Goal: Information Seeking & Learning: Learn about a topic

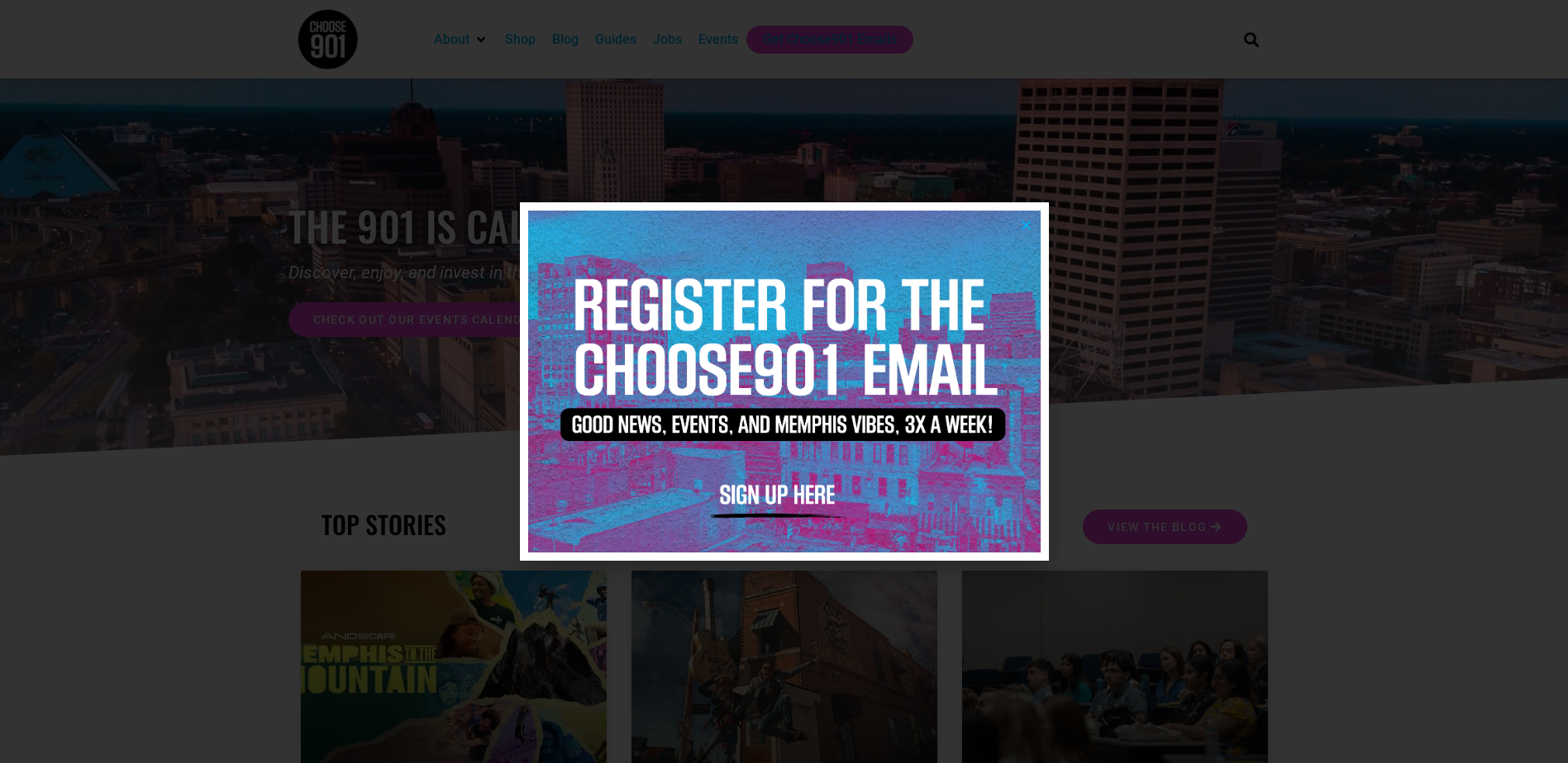
click at [1030, 224] on icon "Close" at bounding box center [1026, 225] width 12 height 12
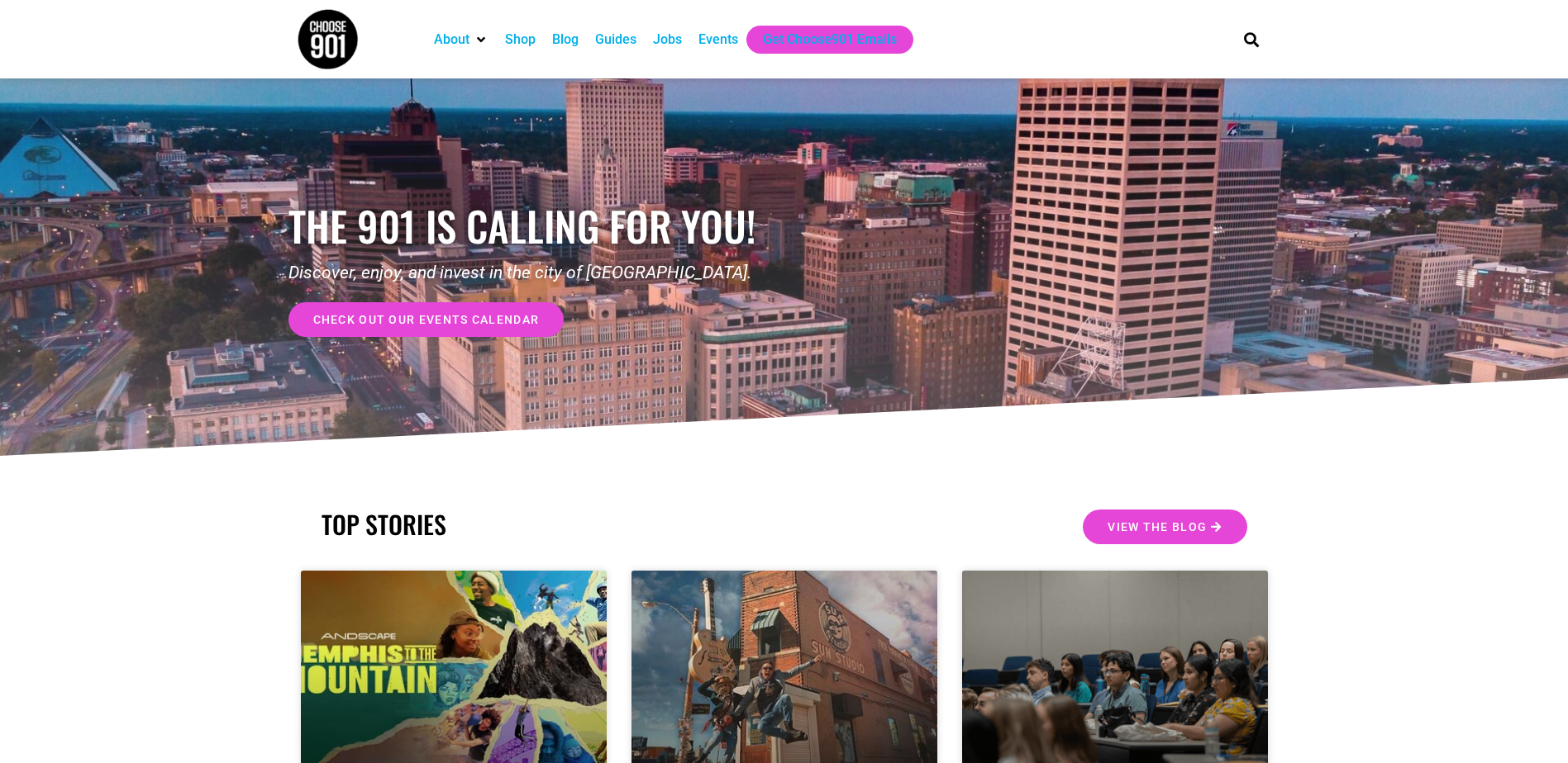
click at [531, 332] on link "check out our events calendar" at bounding box center [427, 319] width 276 height 34
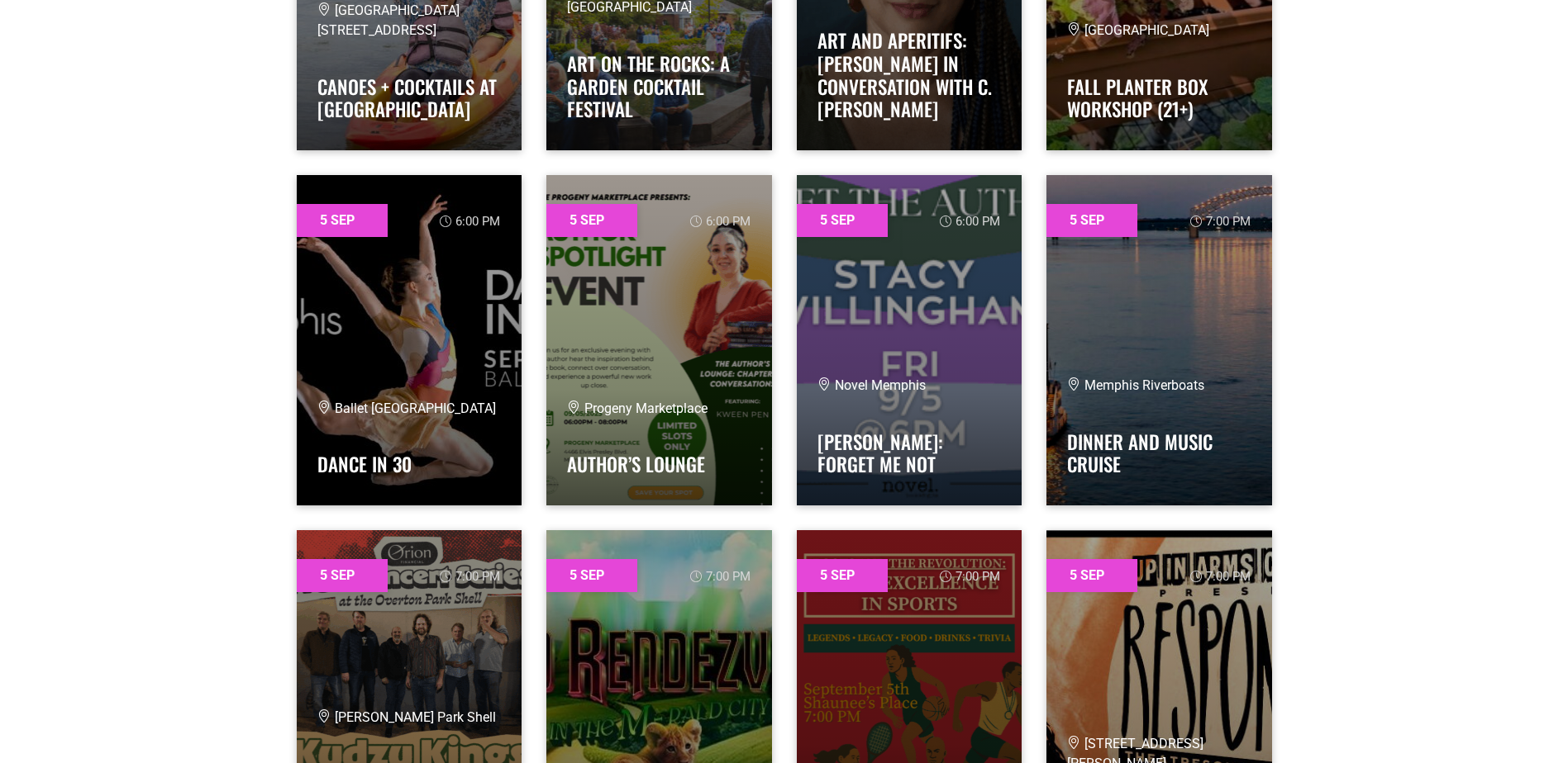
scroll to position [1908, 0]
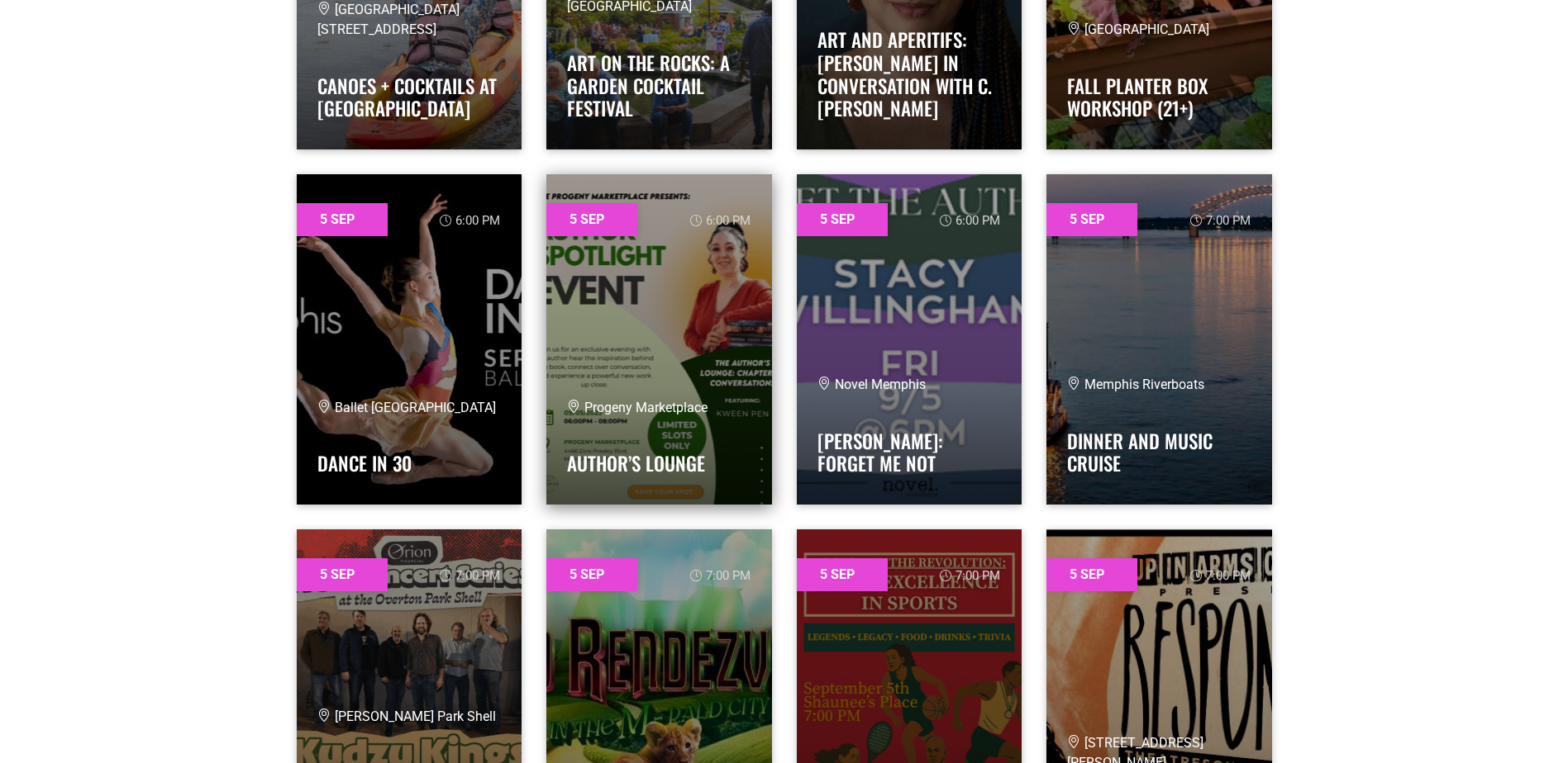
click at [629, 290] on link at bounding box center [659, 339] width 225 height 330
click at [639, 457] on link "Author’s Lounge" at bounding box center [636, 464] width 138 height 28
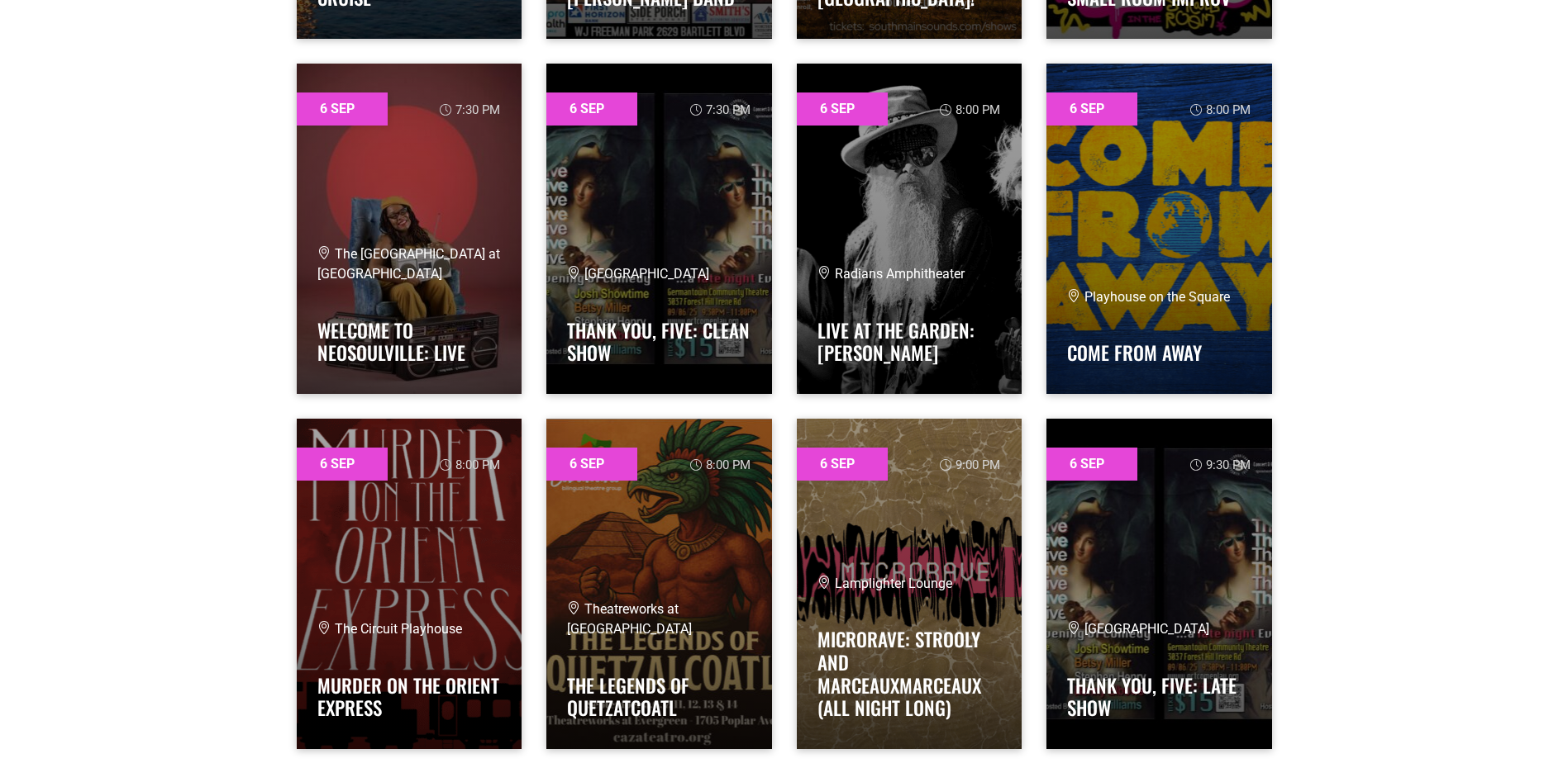
scroll to position [6981, 0]
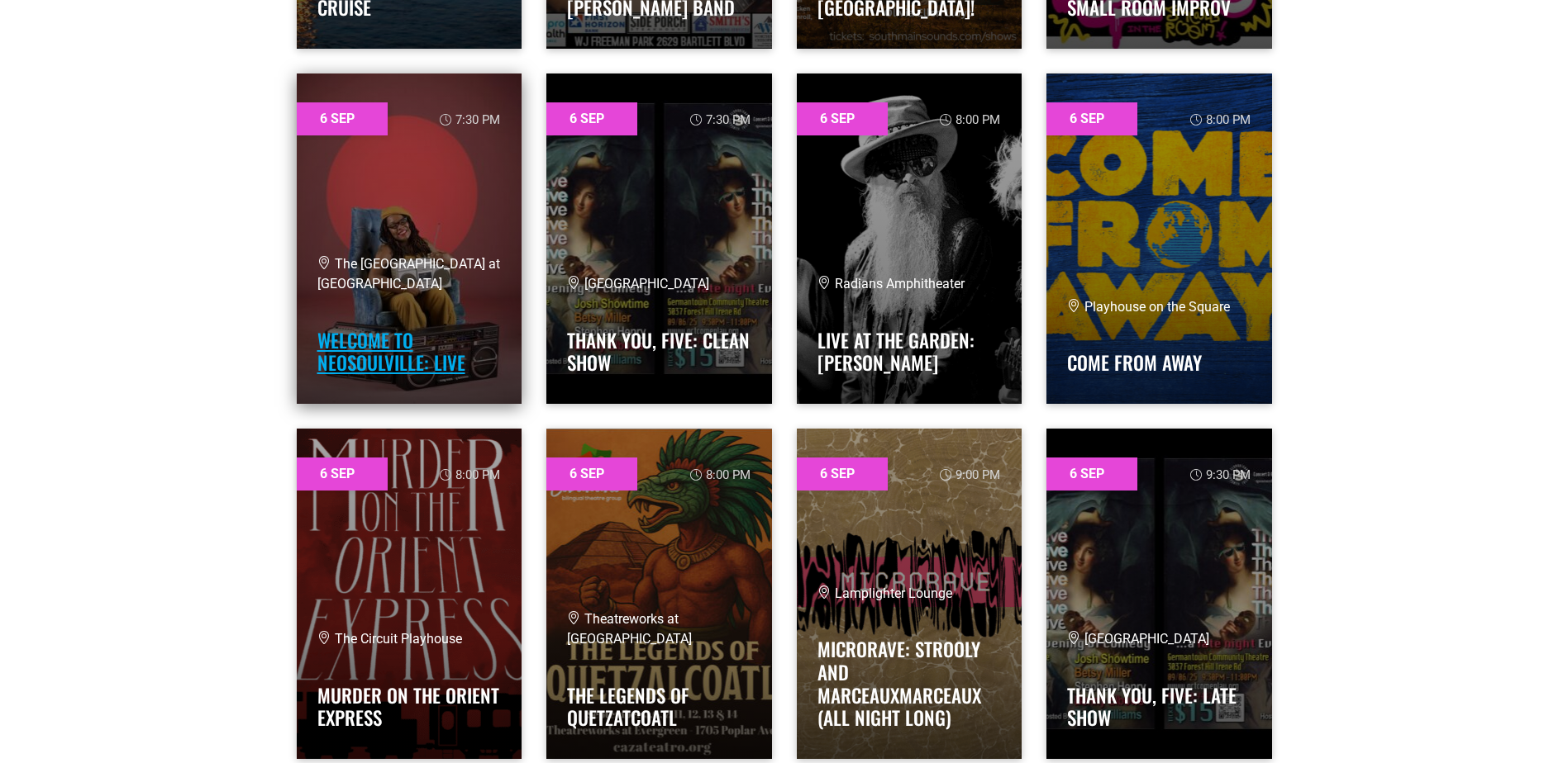
click at [353, 348] on link "Welcome to Neosoulville: LIVE" at bounding box center [391, 352] width 148 height 51
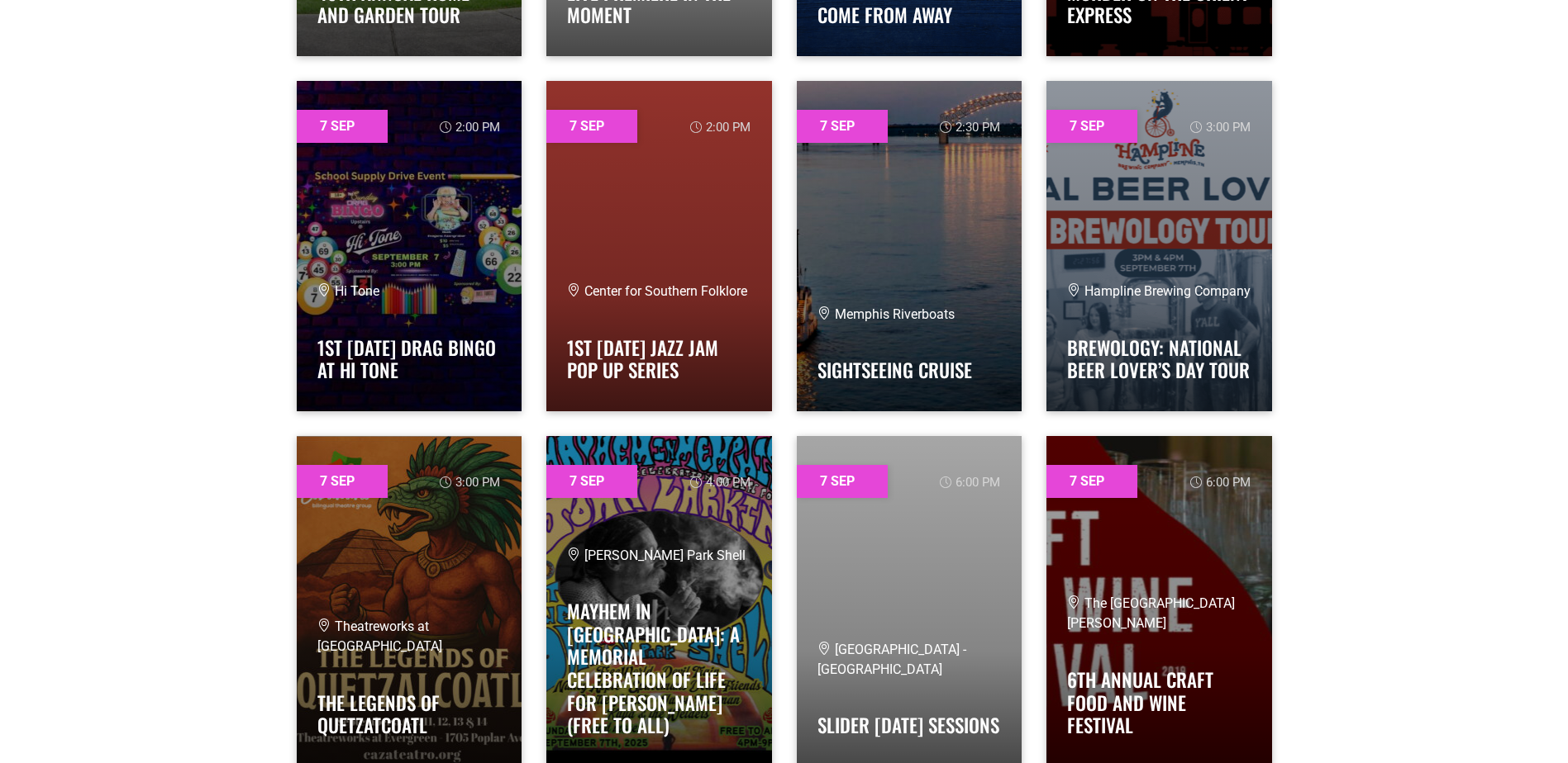
scroll to position [9111, 0]
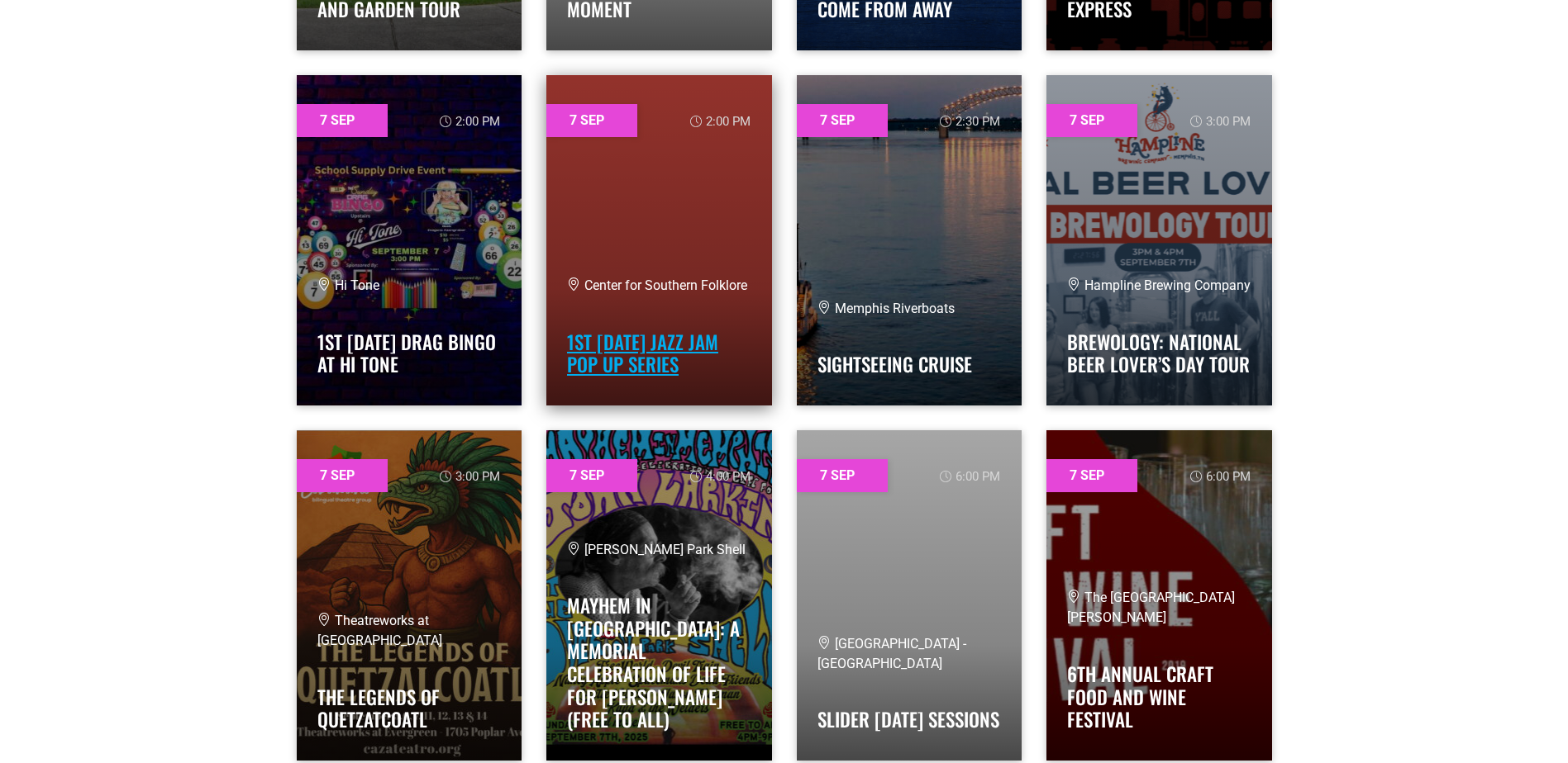
click at [581, 350] on link "1st [DATE] Jazz Jam Pop Up Series" at bounding box center [643, 354] width 151 height 51
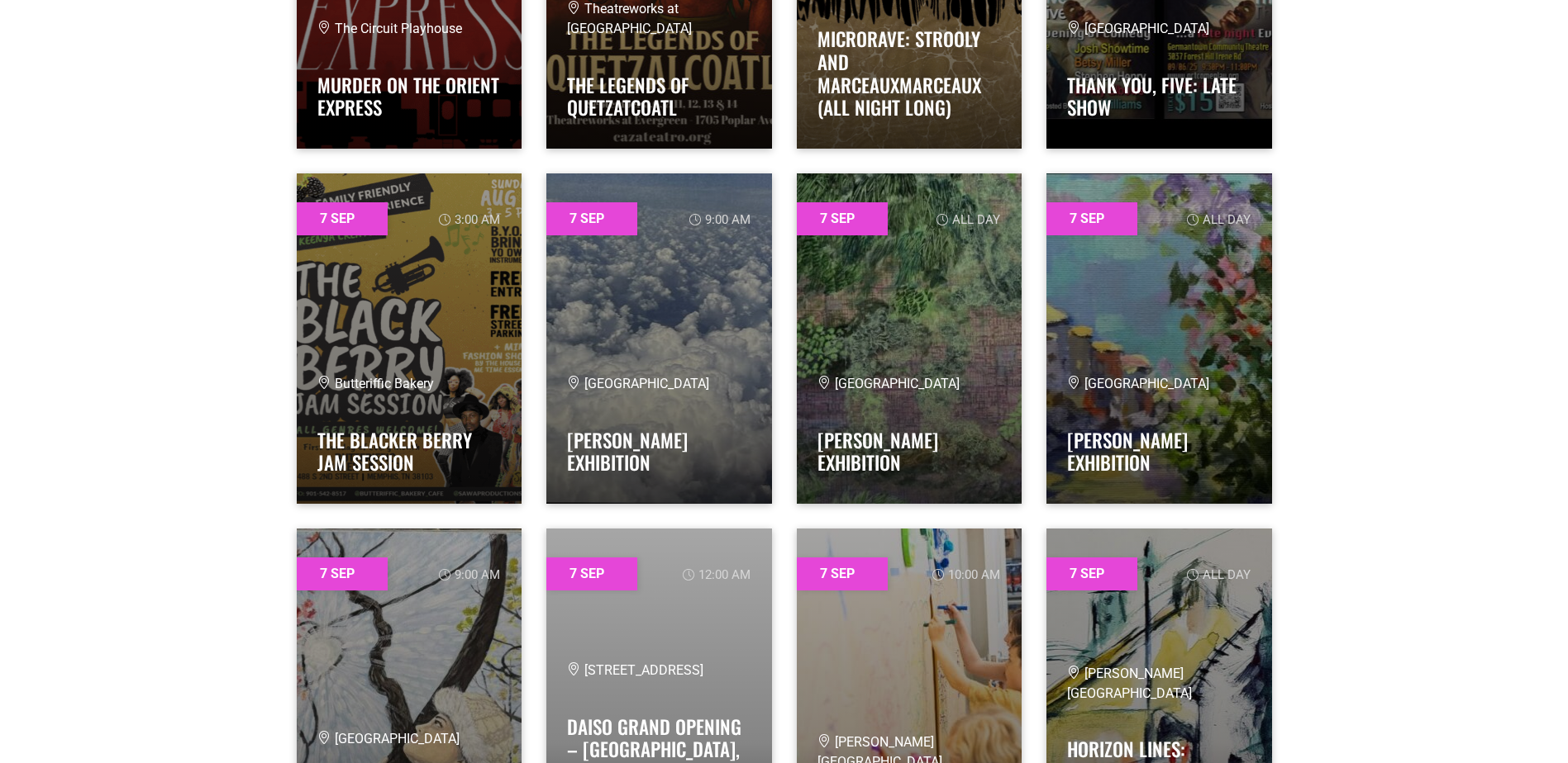
scroll to position [7582, 0]
